Goal: Task Accomplishment & Management: Manage account settings

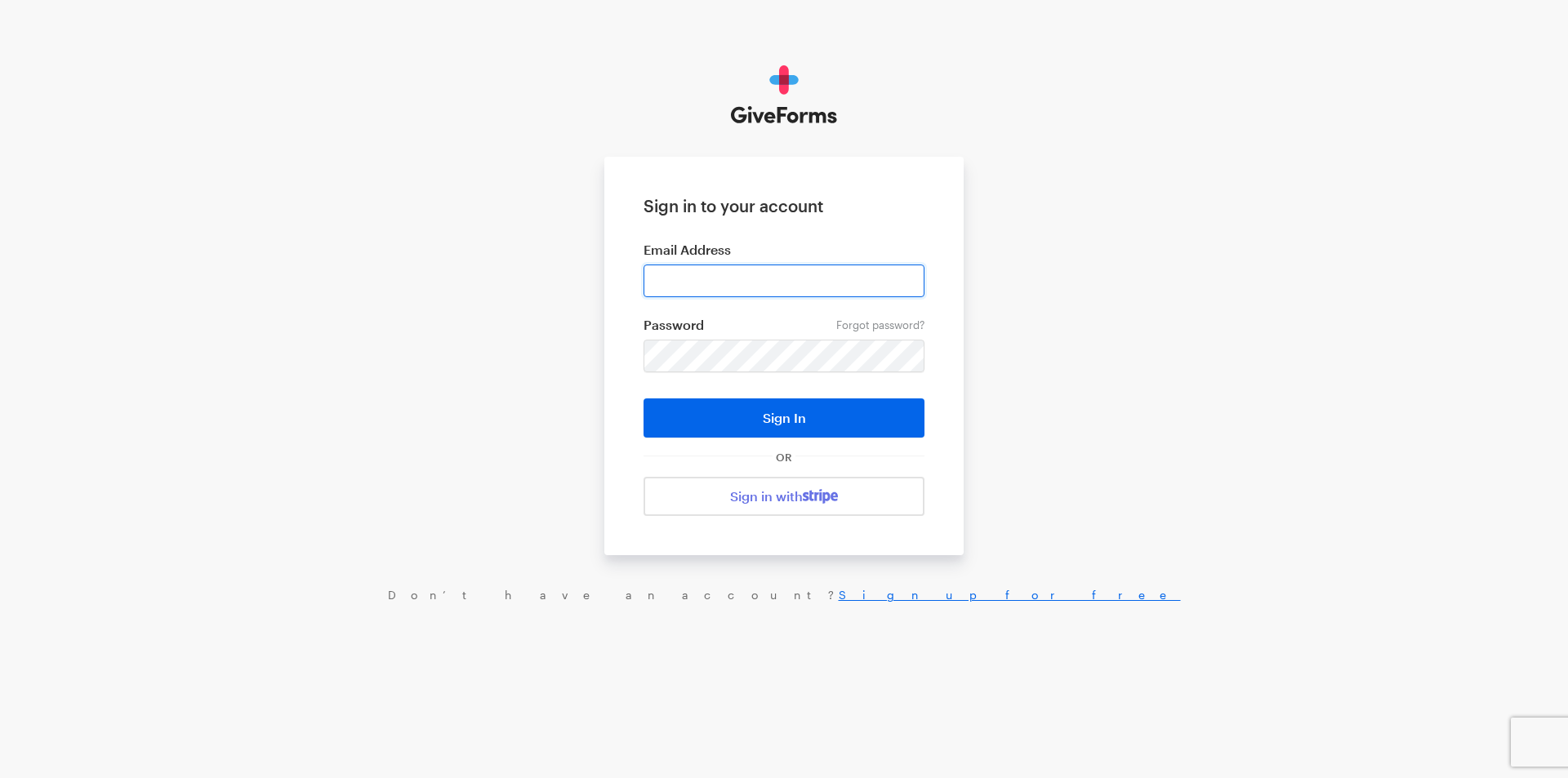
click at [722, 276] on input "email" at bounding box center [784, 281] width 281 height 33
type input "jray@brightfocus.org"
click at [644, 399] on button "Sign In" at bounding box center [784, 419] width 281 height 39
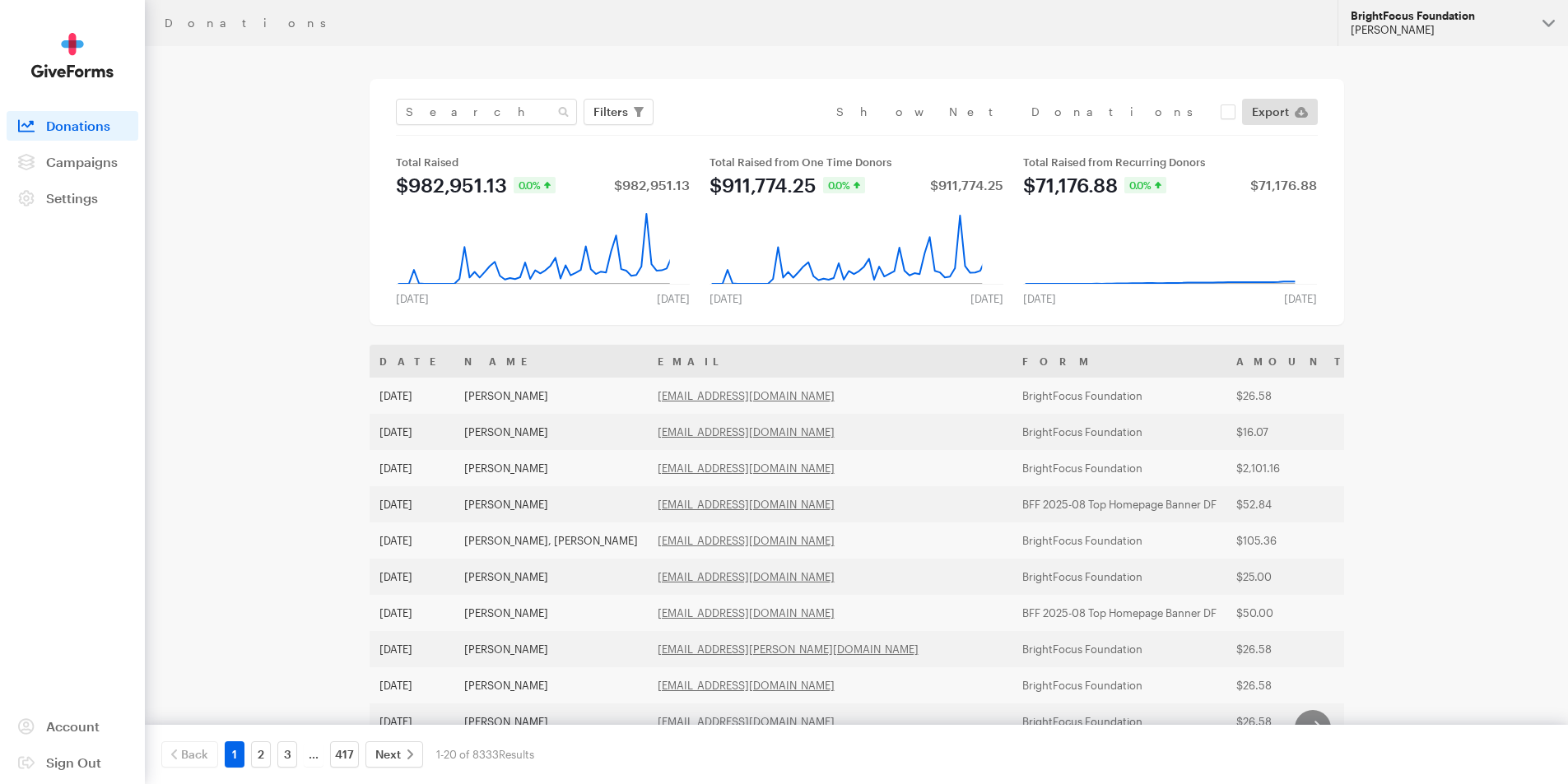
click at [1403, 20] on div "BrightFocus Foundation" at bounding box center [1440, 16] width 179 height 14
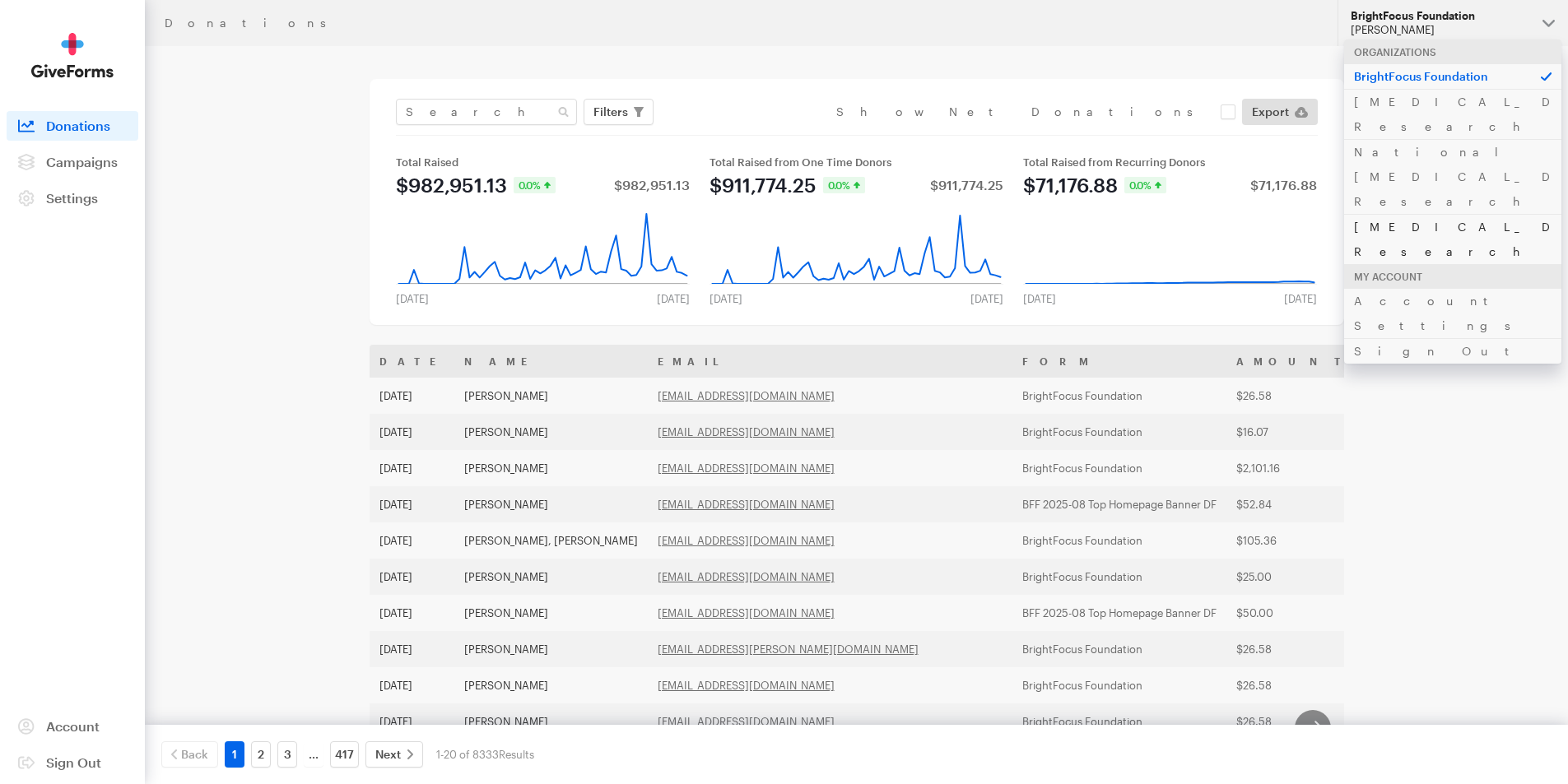
click at [1404, 214] on link "[MEDICAL_DATA] Research" at bounding box center [1453, 239] width 217 height 50
